Goal: Navigation & Orientation: Find specific page/section

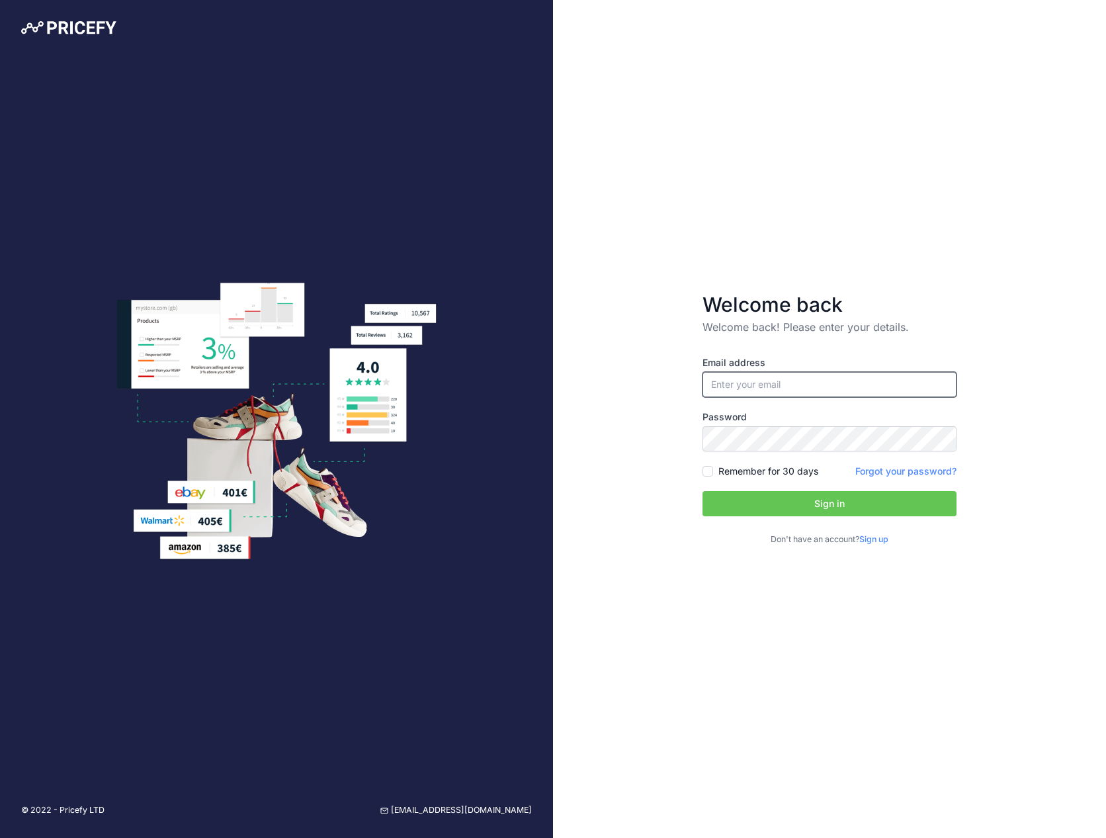
type input "[EMAIL_ADDRESS][DOMAIN_NAME]"
click at [789, 376] on input "[EMAIL_ADDRESS][DOMAIN_NAME]" at bounding box center [830, 384] width 254 height 25
drag, startPoint x: 992, startPoint y: 466, endPoint x: 938, endPoint y: 453, distance: 55.8
click at [992, 466] on div "Welcome back Welcome back! Please enter your details. Email address maxwood@tal…" at bounding box center [829, 419] width 553 height 838
click at [703, 491] on button "Sign in" at bounding box center [830, 503] width 254 height 25
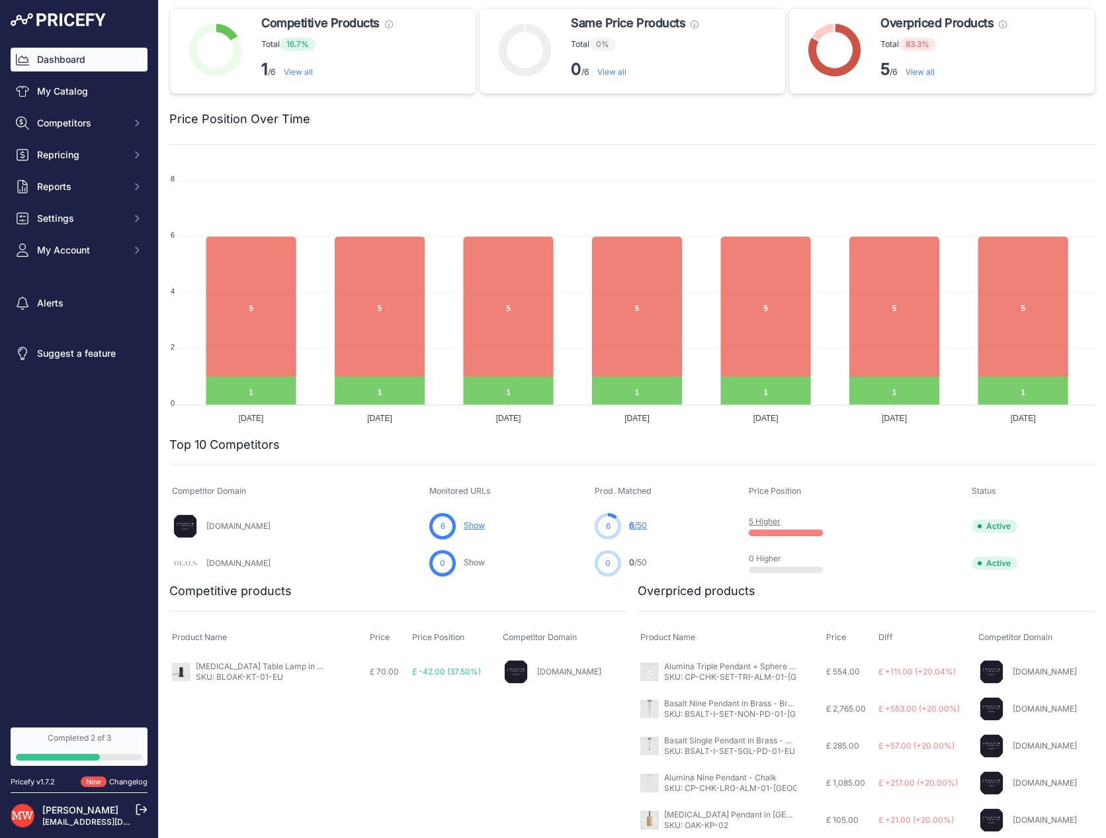
scroll to position [3, 0]
click at [99, 242] on button "My Account" at bounding box center [79, 250] width 137 height 24
click at [59, 357] on link "Change Password" at bounding box center [79, 350] width 137 height 23
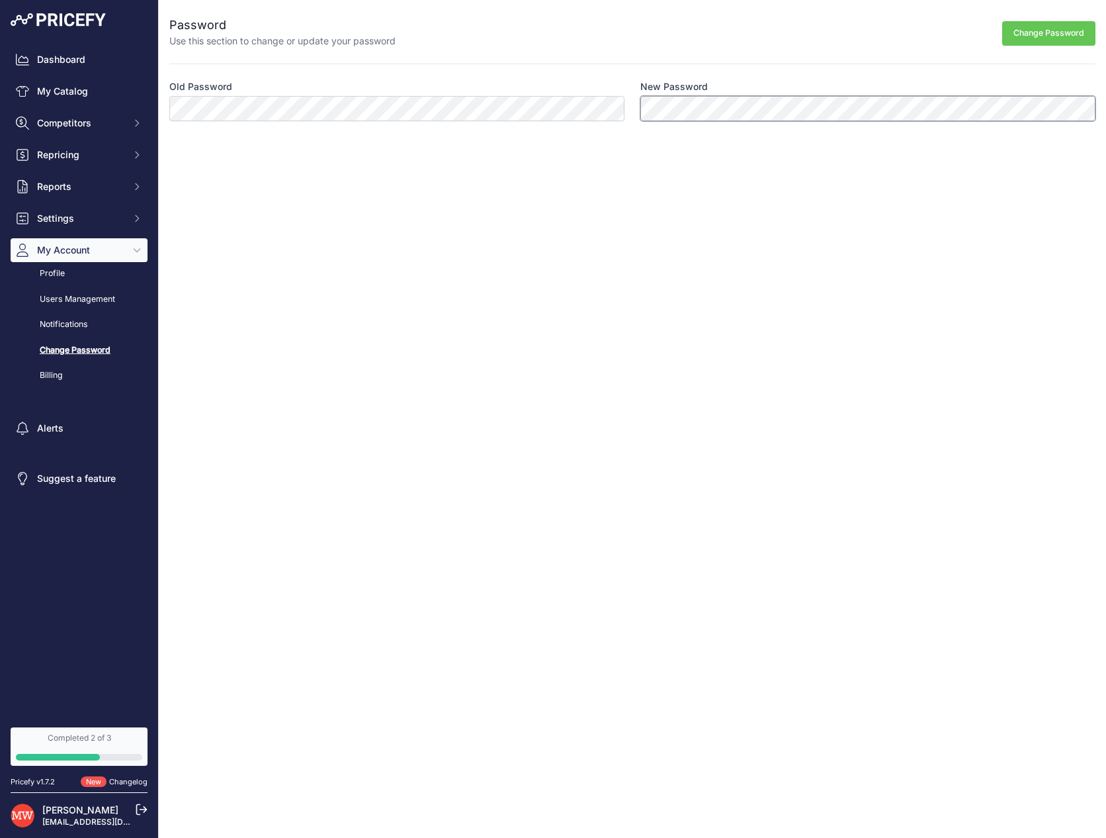
click at [1002, 21] on button "Change Password" at bounding box center [1048, 33] width 93 height 24
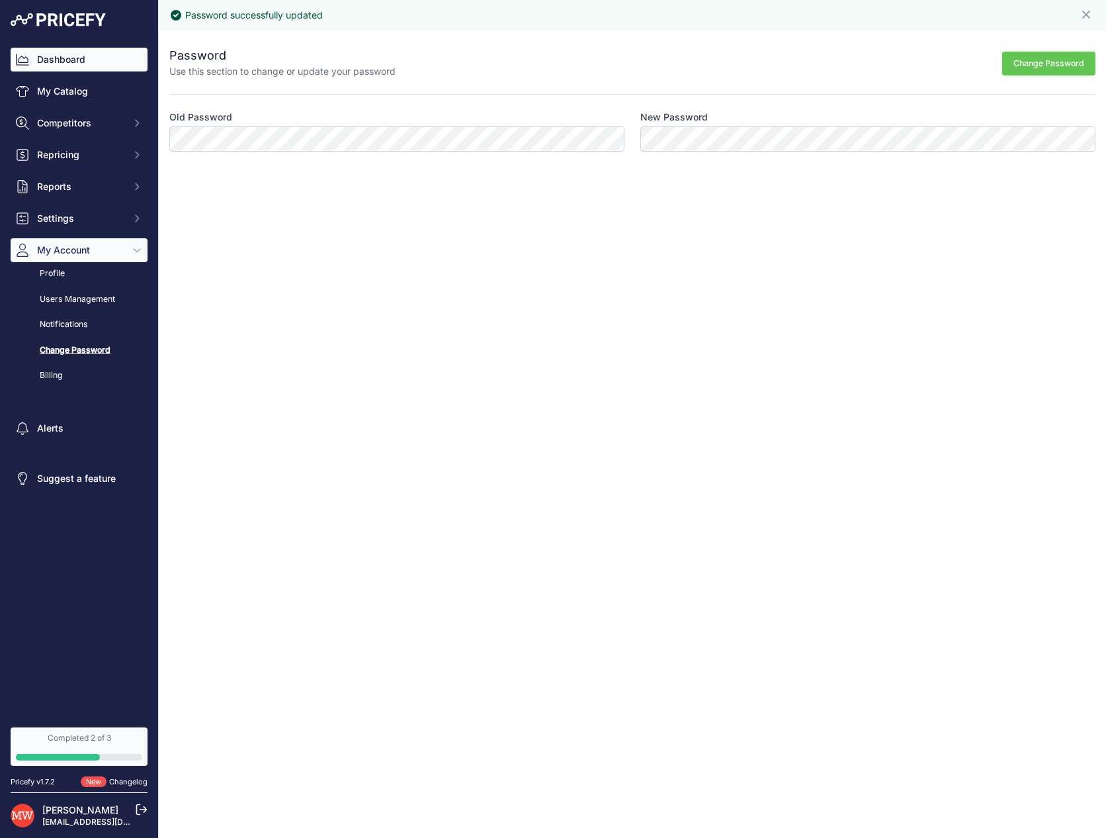
click at [69, 47] on div "Dashboard My Catalog Competitors Competitors Monitored URLs MAP infringements R…" at bounding box center [79, 361] width 158 height 722
click at [72, 54] on link "Dashboard" at bounding box center [79, 60] width 137 height 24
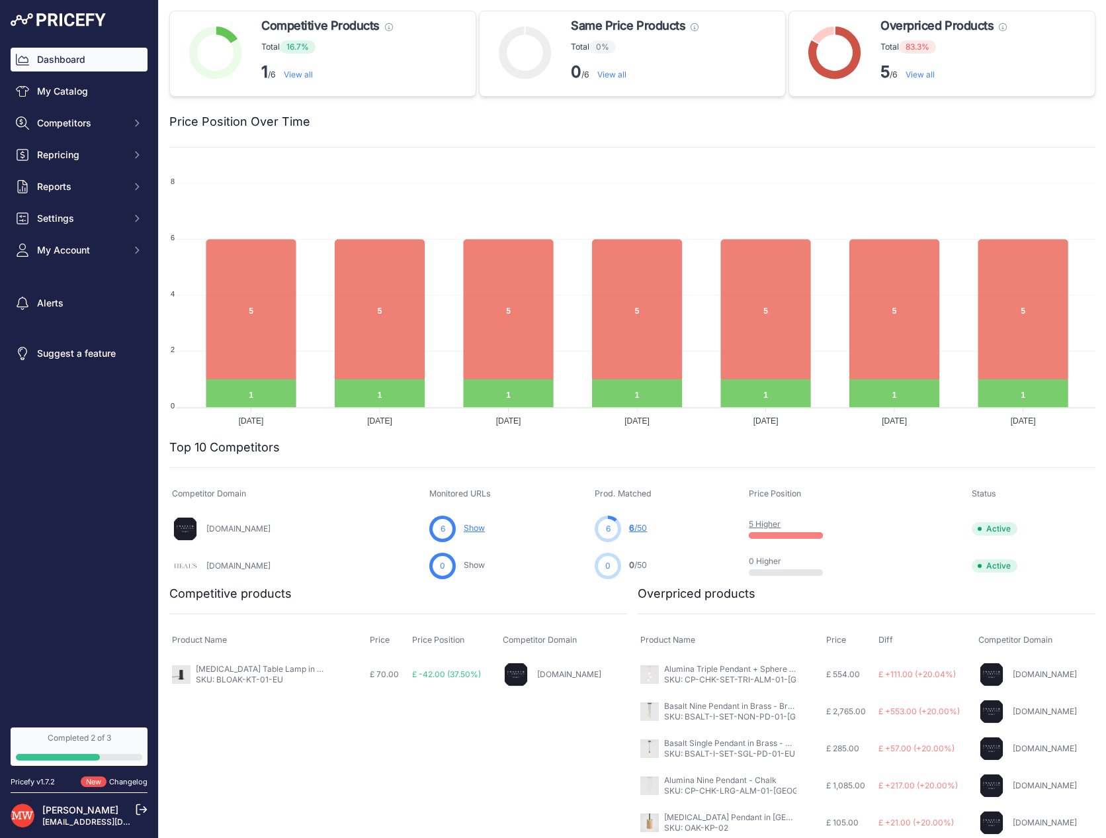
drag, startPoint x: 1018, startPoint y: 180, endPoint x: 970, endPoint y: 114, distance: 81.5
click at [1014, 180] on foreignobject at bounding box center [632, 295] width 926 height 265
drag, startPoint x: 245, startPoint y: 642, endPoint x: 242, endPoint y: 666, distance: 24.0
click at [242, 666] on table "Product Name Price Price Position Competitor Domain Knuckle Table Lamp in Black…" at bounding box center [398, 659] width 458 height 69
click at [103, 197] on button "Reports" at bounding box center [79, 187] width 137 height 24
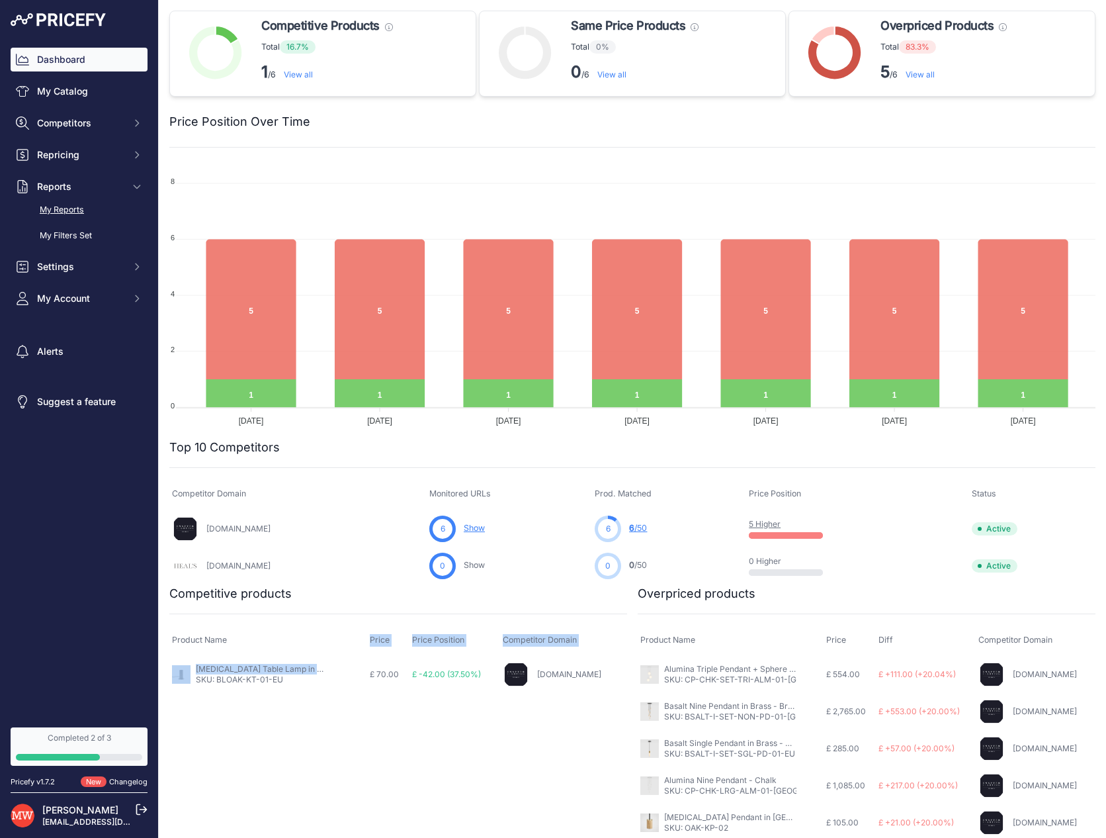
click at [60, 214] on link "My Reports" at bounding box center [79, 210] width 137 height 23
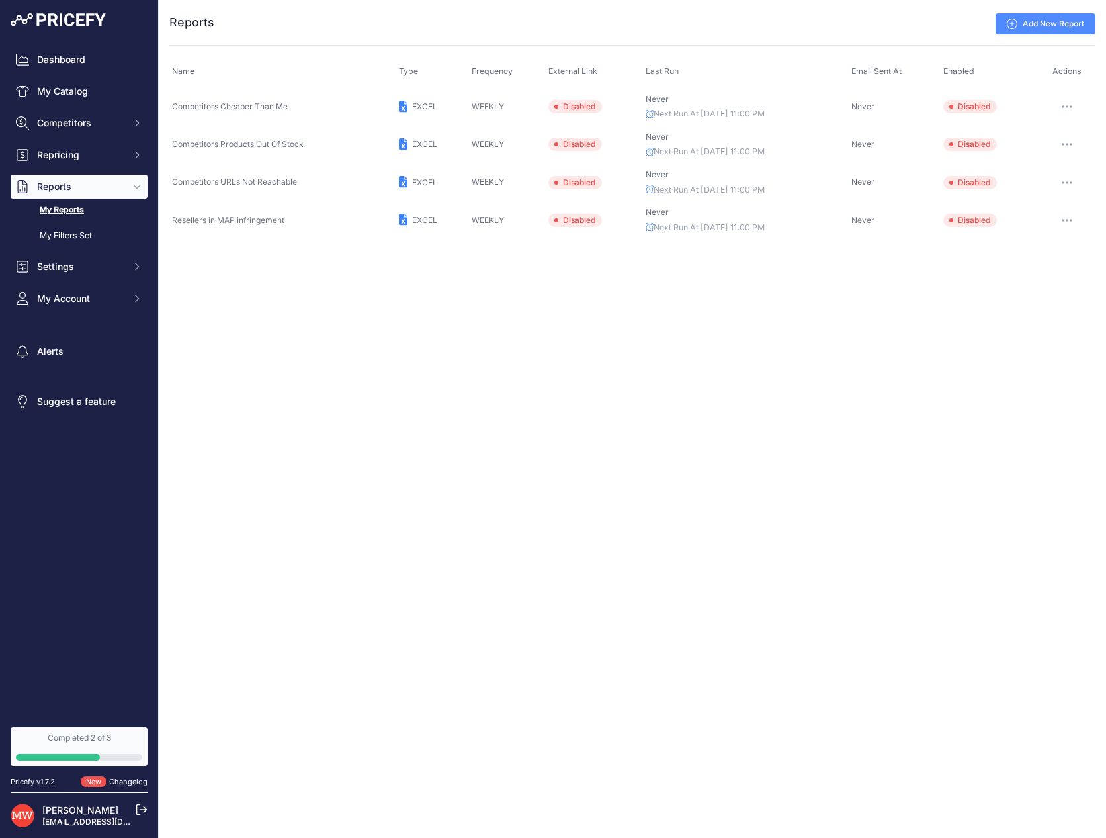
click at [216, 103] on span "Competitors Cheaper Than Me" at bounding box center [230, 106] width 116 height 10
click at [1068, 107] on icon "button" at bounding box center [1067, 106] width 11 height 3
click at [87, 800] on div "[PERSON_NAME] [EMAIL_ADDRESS][DOMAIN_NAME]" at bounding box center [79, 815] width 137 height 46
click at [77, 822] on link "[EMAIL_ADDRESS][DOMAIN_NAME]" at bounding box center [111, 822] width 138 height 10
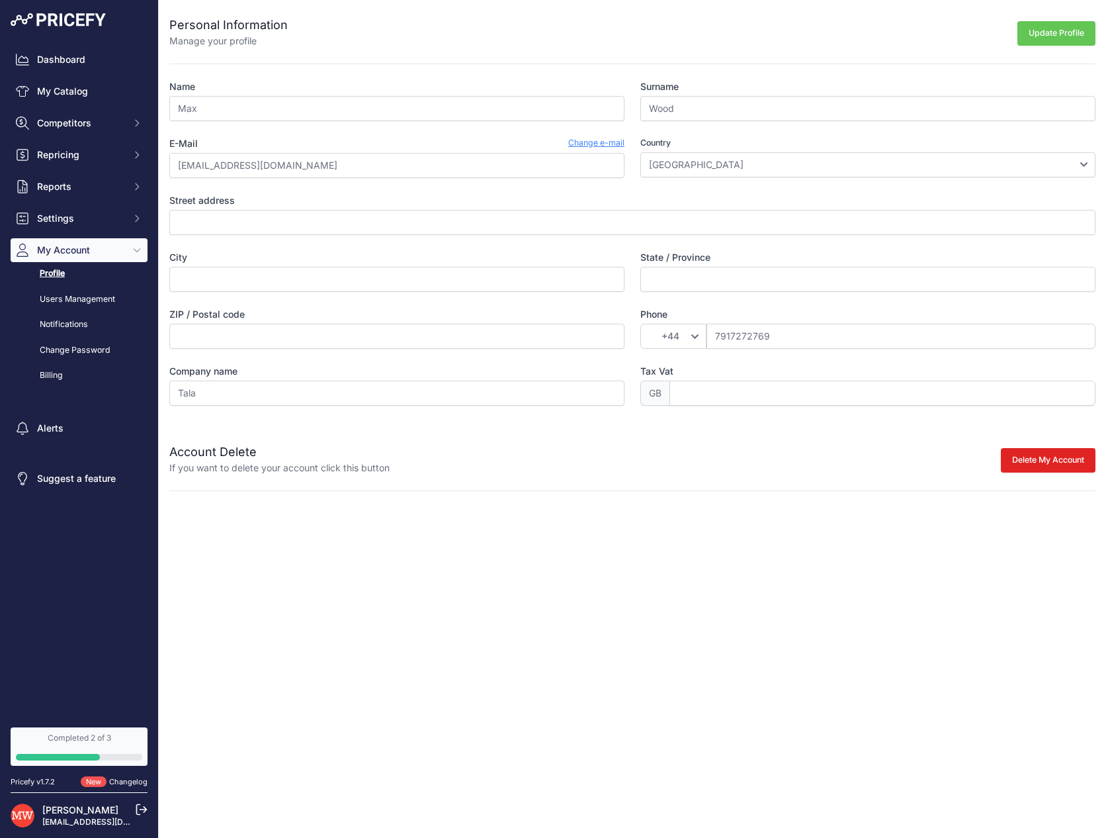
click at [122, 777] on link "Changelog" at bounding box center [128, 781] width 38 height 9
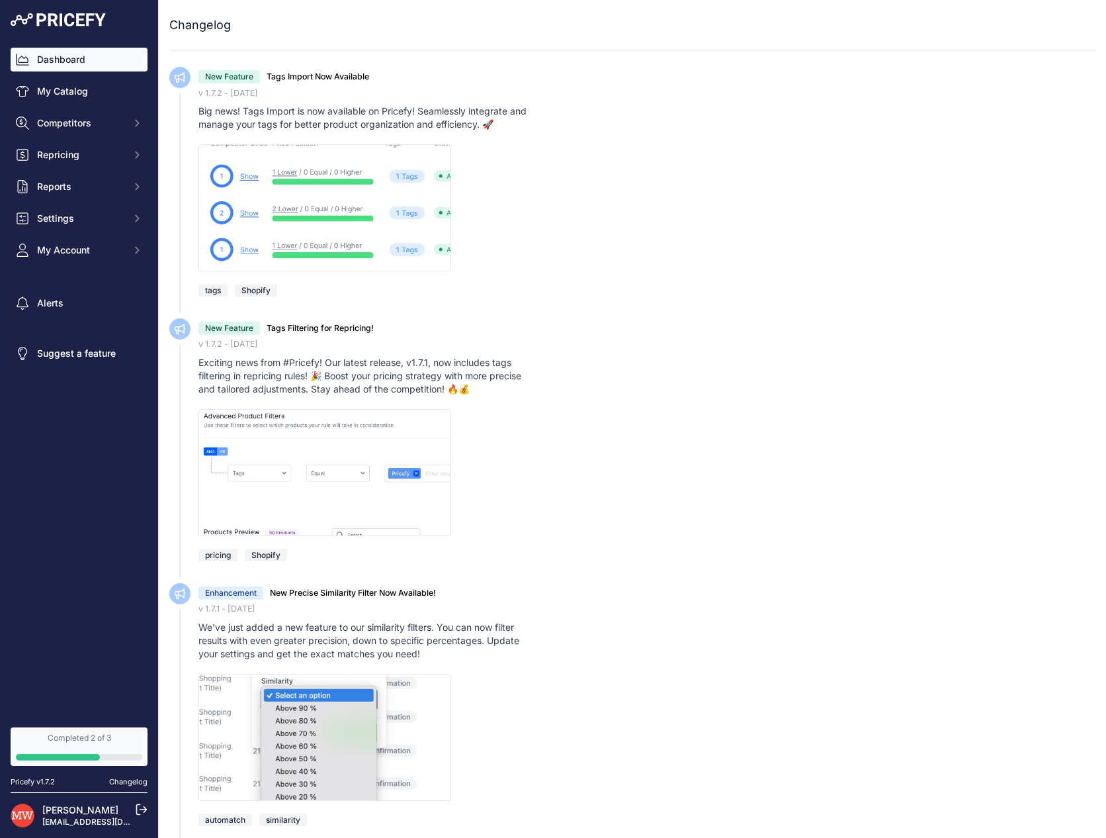
click at [28, 68] on link "Dashboard" at bounding box center [79, 60] width 137 height 24
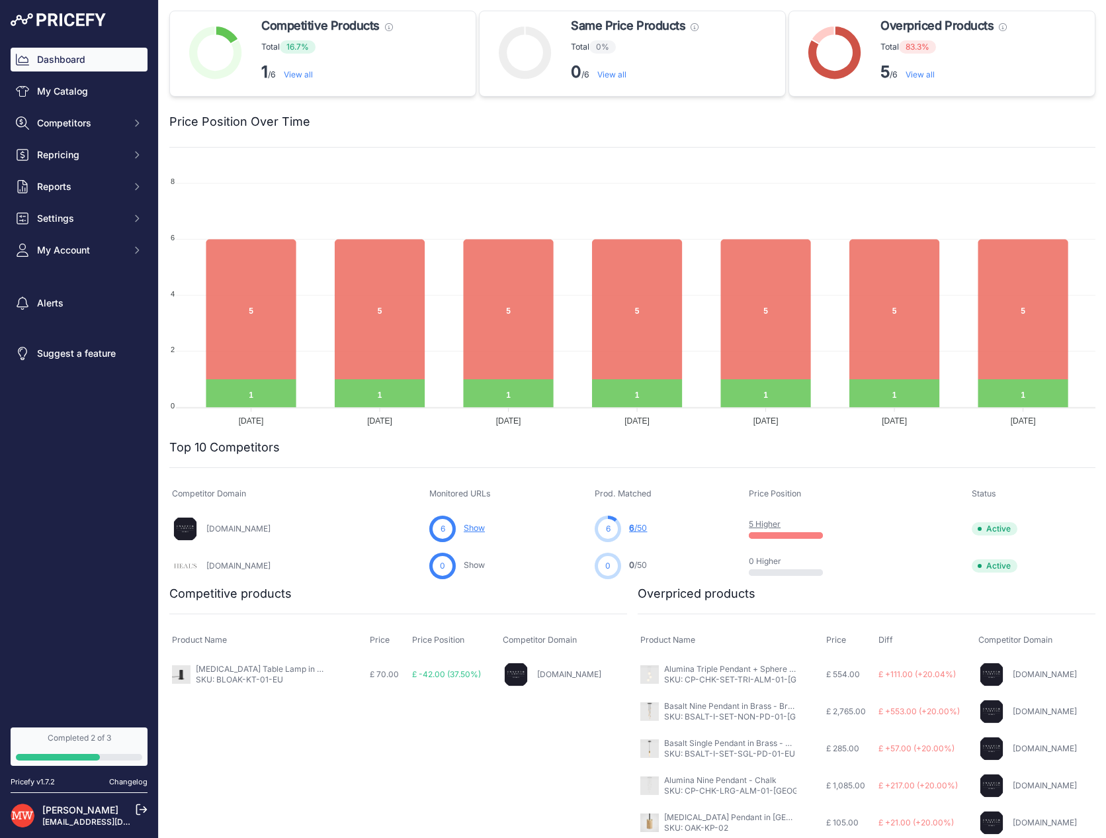
click at [73, 814] on link "[PERSON_NAME]" at bounding box center [80, 809] width 76 height 11
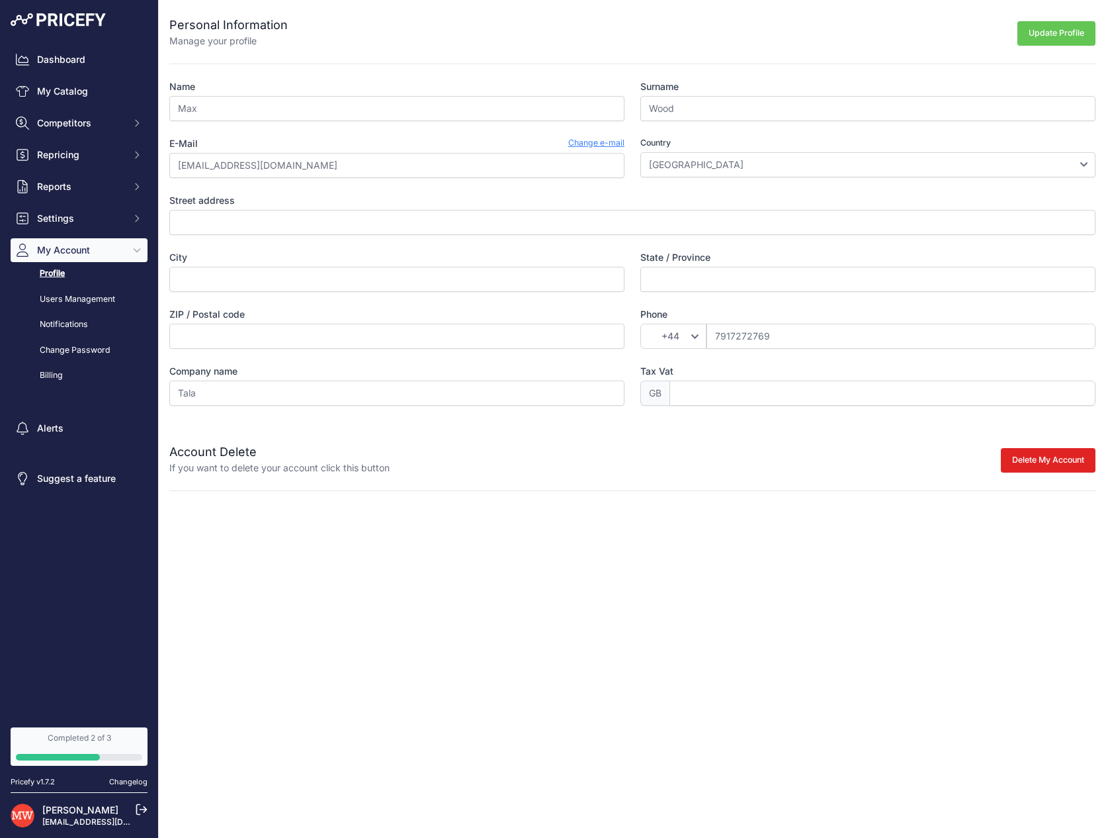
click at [138, 806] on icon at bounding box center [142, 809] width 12 height 12
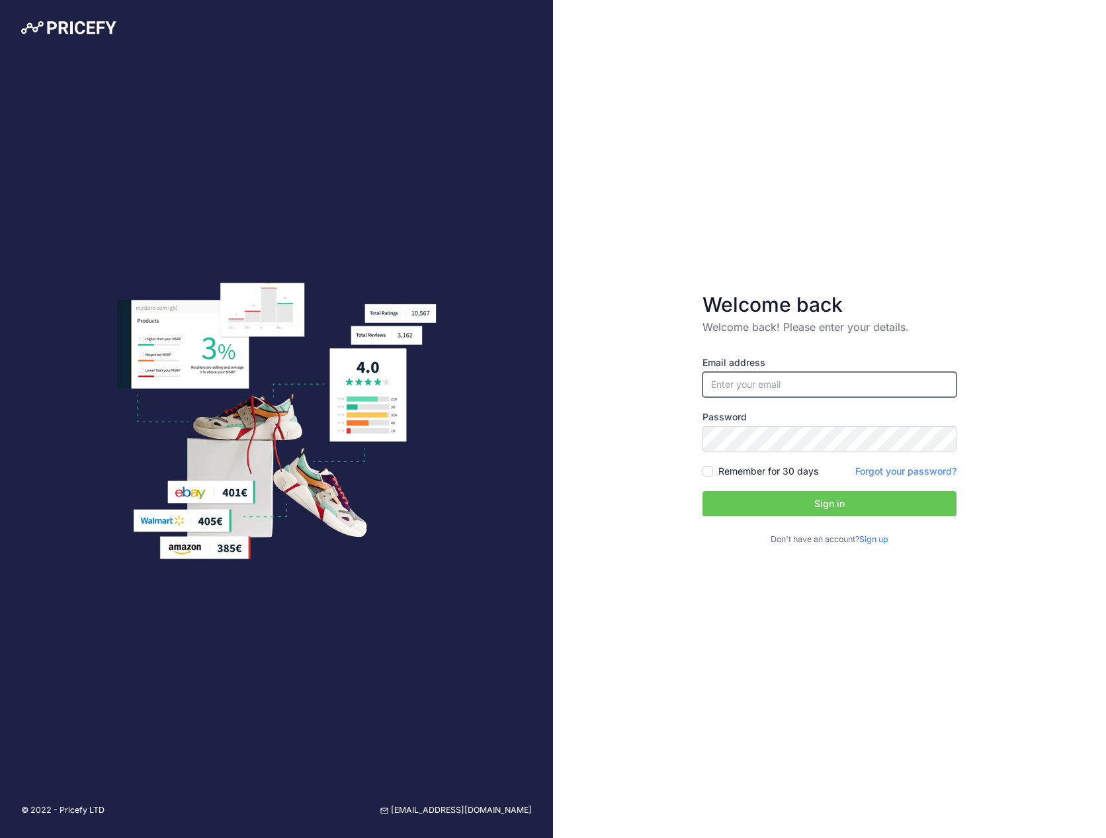
type input "[EMAIL_ADDRESS][DOMAIN_NAME]"
